Goal: Navigation & Orientation: Find specific page/section

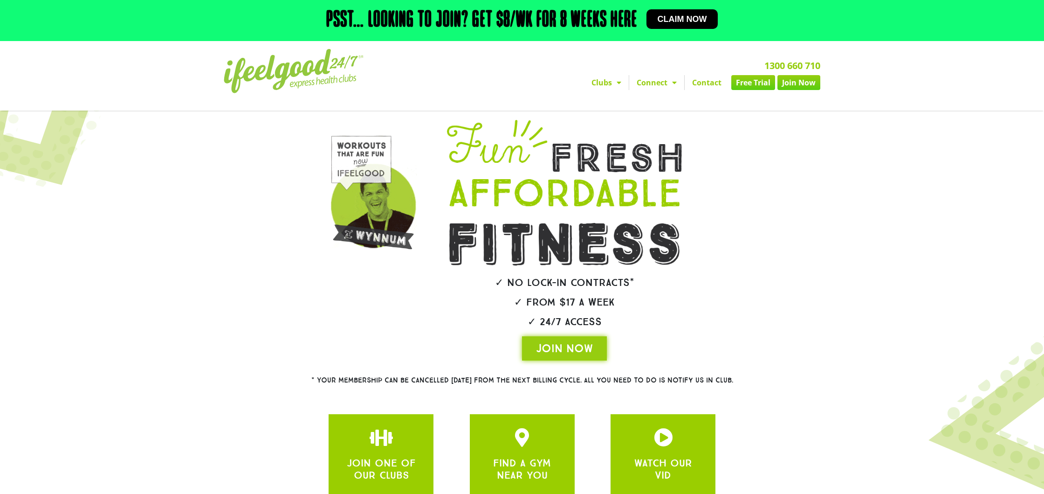
scroll to position [82, 0]
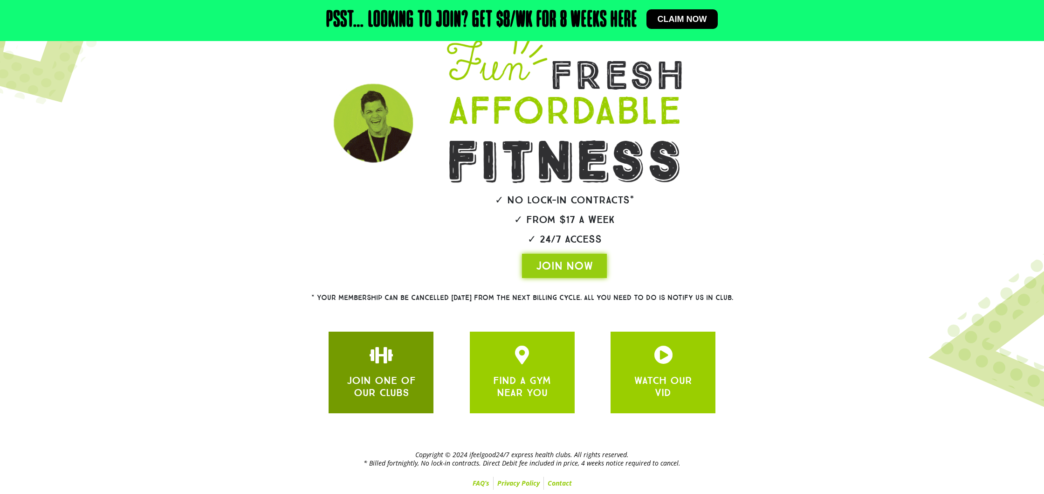
click at [403, 347] on div at bounding box center [381, 356] width 77 height 22
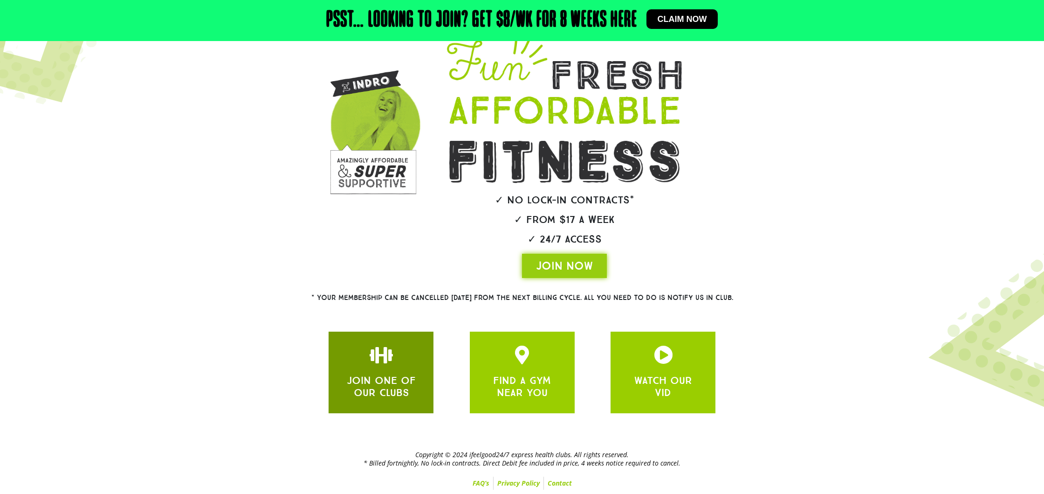
click at [381, 355] on icon "JOIN ONE OF OUR CLUBS" at bounding box center [381, 354] width 19 height 19
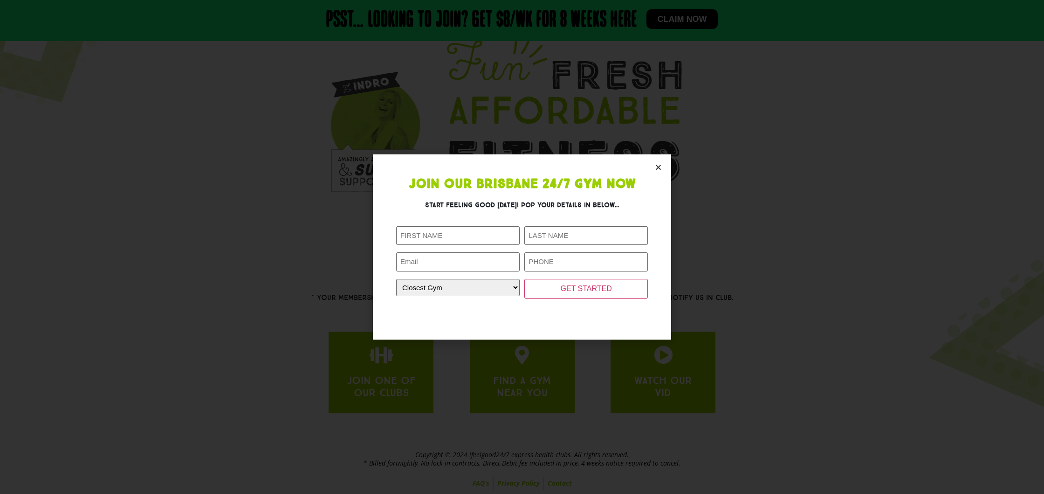
click at [660, 165] on icon "Close" at bounding box center [658, 167] width 7 height 7
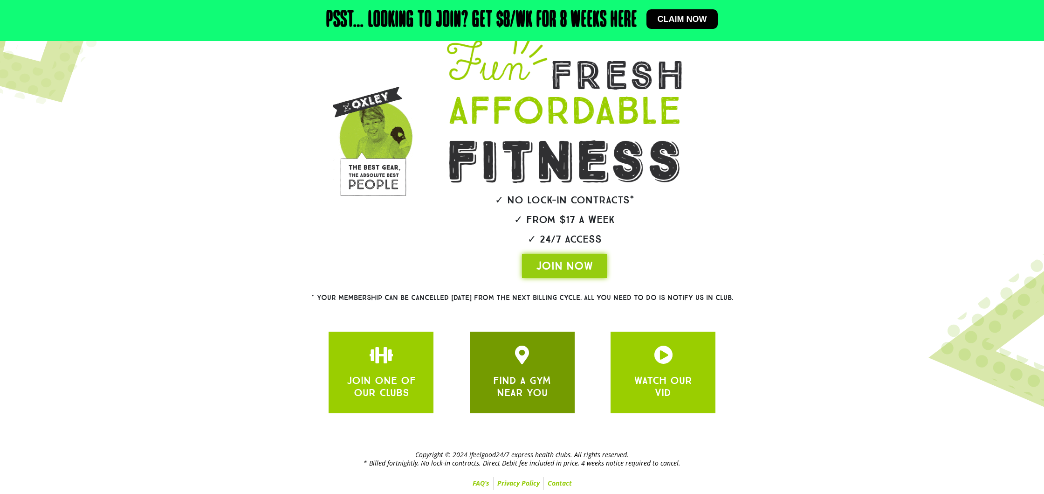
click at [539, 379] on link "FIND A GYM NEAR YOU" at bounding box center [522, 386] width 58 height 25
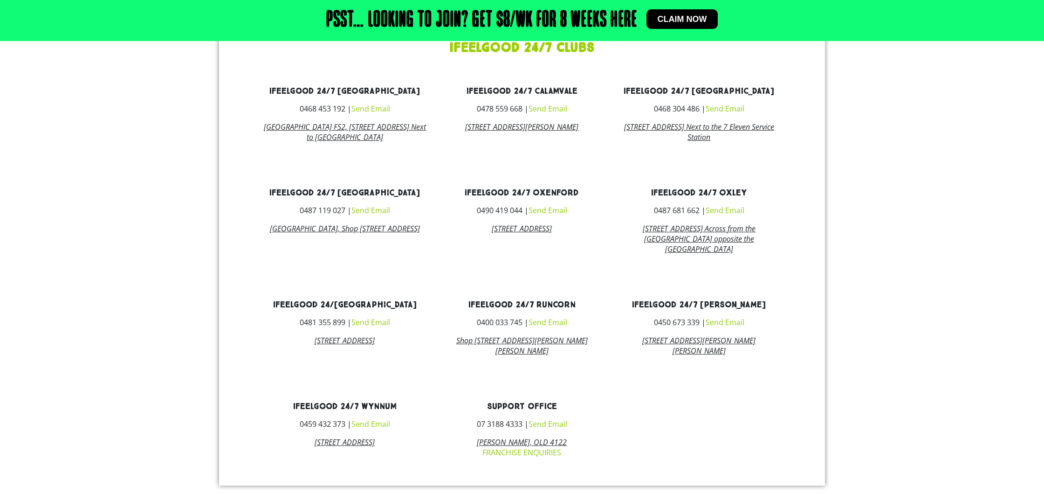
scroll to position [677, 0]
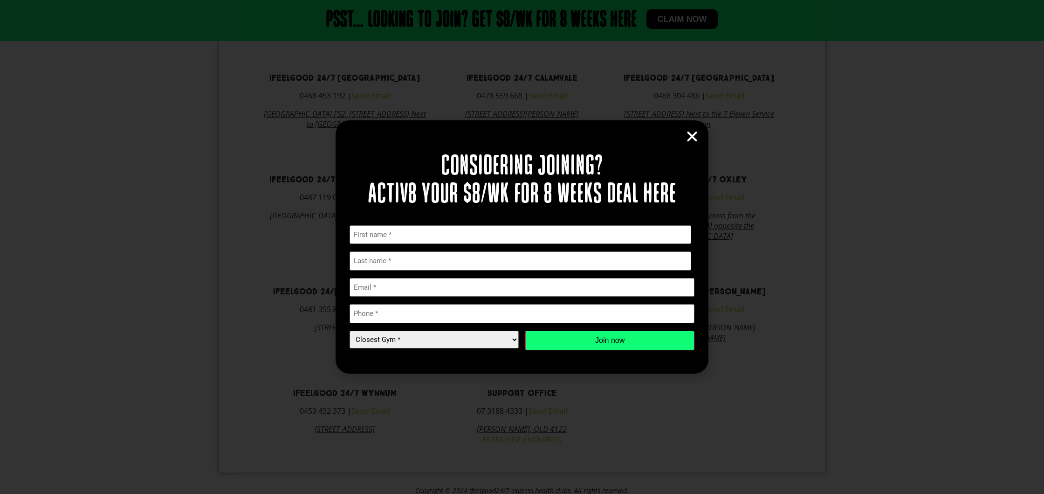
click at [694, 142] on icon "Close" at bounding box center [692, 137] width 14 height 14
